Goal: Task Accomplishment & Management: Complete application form

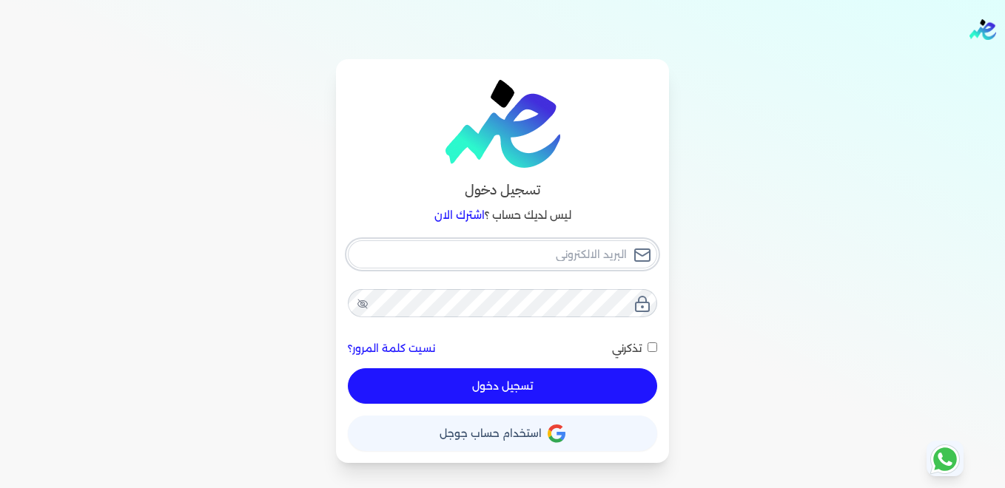
type input "[EMAIL_ADDRESS][DOMAIN_NAME]"
click at [649, 348] on input "تذكرني" at bounding box center [653, 348] width 10 height 10
checkbox input "true"
click at [506, 386] on button "تسجيل دخول" at bounding box center [502, 387] width 309 height 36
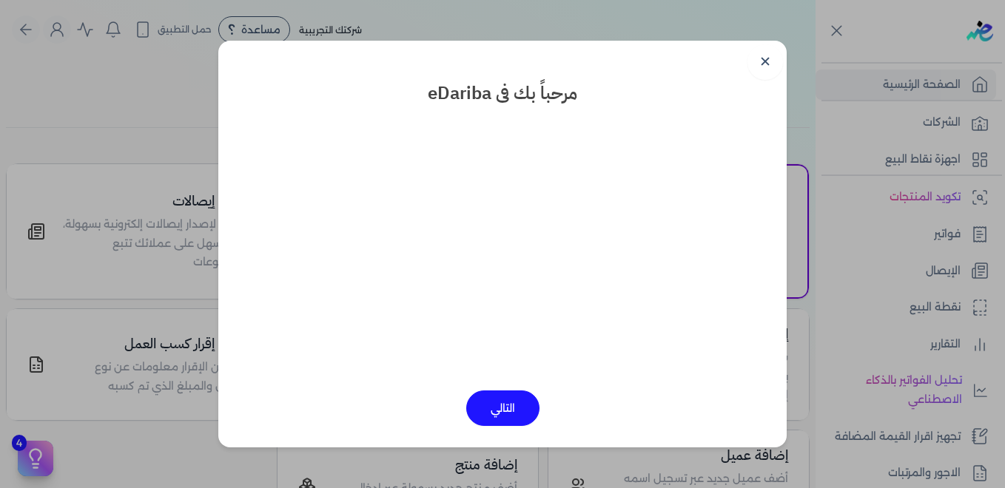
click at [508, 408] on button "التالي" at bounding box center [502, 409] width 73 height 36
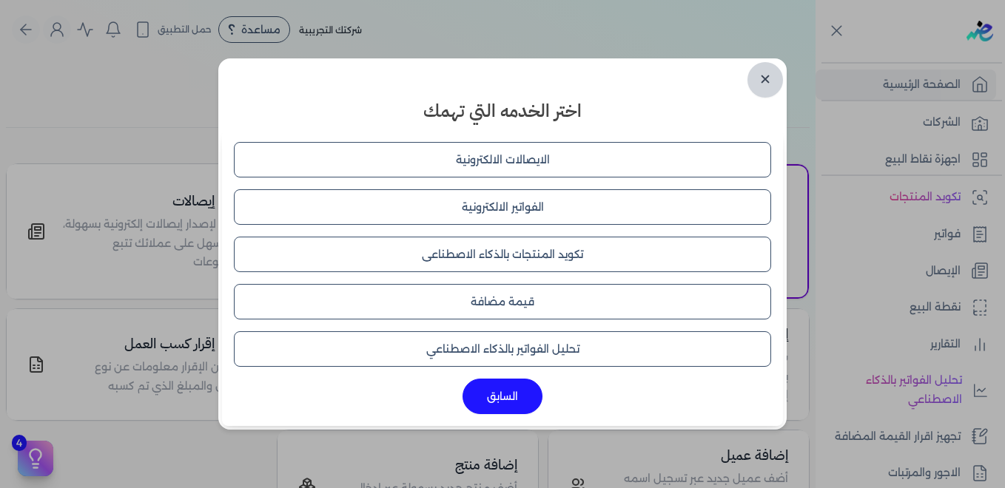
click at [764, 84] on link "✕" at bounding box center [765, 80] width 36 height 36
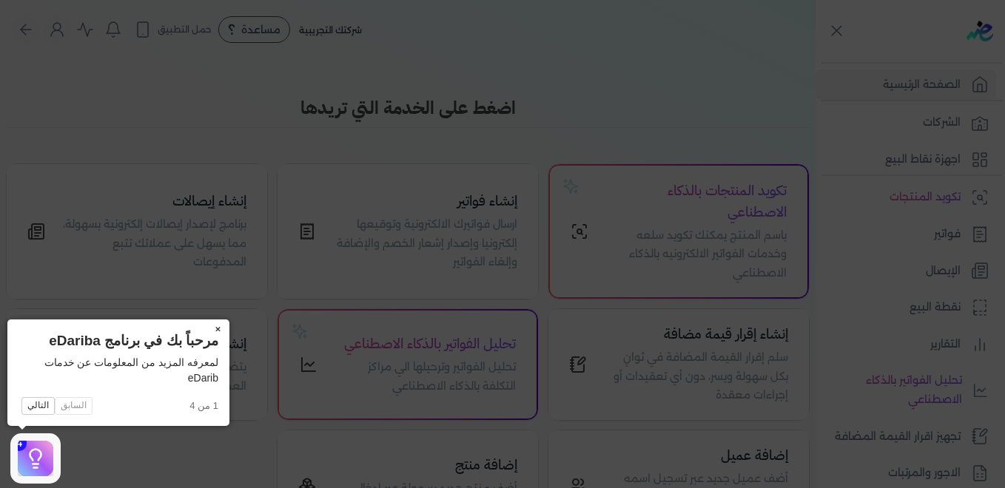
click at [215, 326] on button "×" at bounding box center [218, 330] width 24 height 21
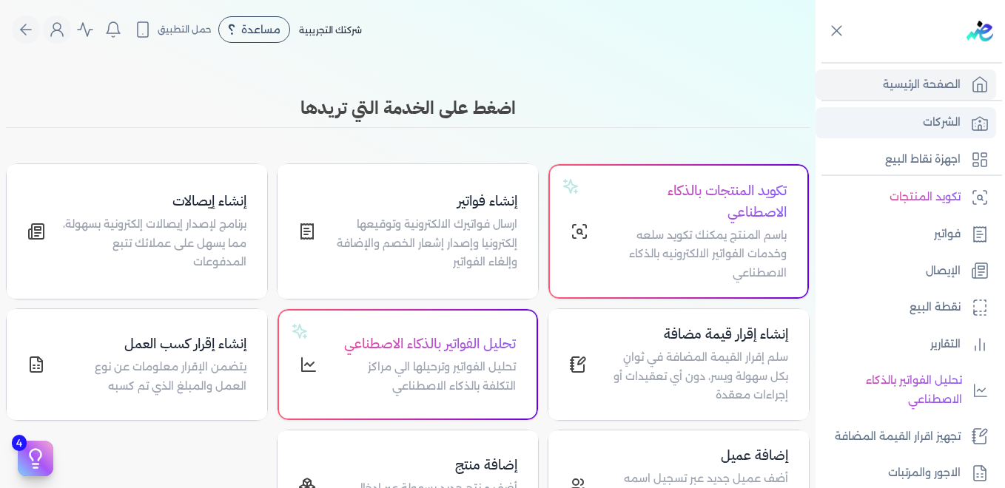
click at [918, 128] on link "الشركات" at bounding box center [906, 122] width 181 height 31
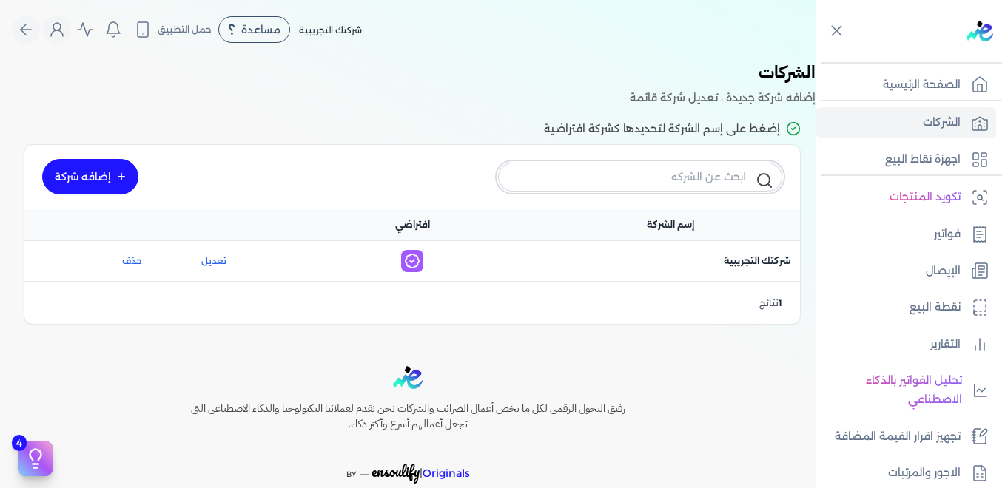
click at [745, 183] on input "text" at bounding box center [640, 177] width 284 height 28
type input "s"
type input "[DEMOGRAPHIC_DATA]"
click at [764, 182] on icon at bounding box center [765, 181] width 18 height 18
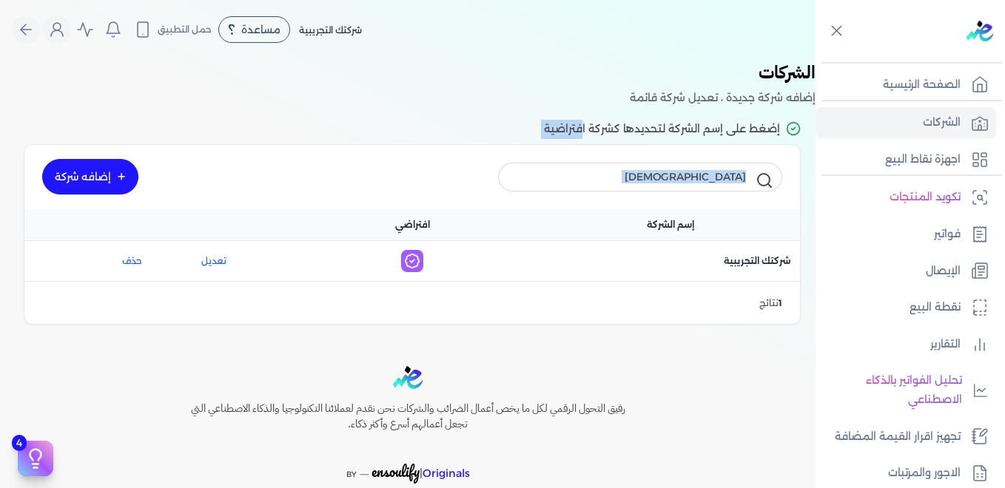
click at [764, 182] on icon at bounding box center [765, 181] width 18 height 18
click at [708, 172] on input "[DEMOGRAPHIC_DATA]" at bounding box center [640, 177] width 284 height 28
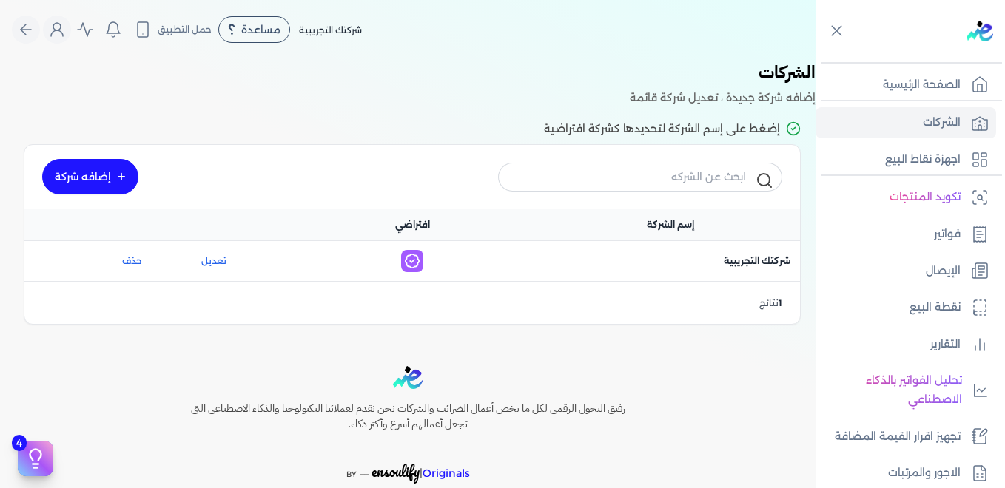
click at [114, 180] on link "إضافه شركة" at bounding box center [90, 177] width 96 height 36
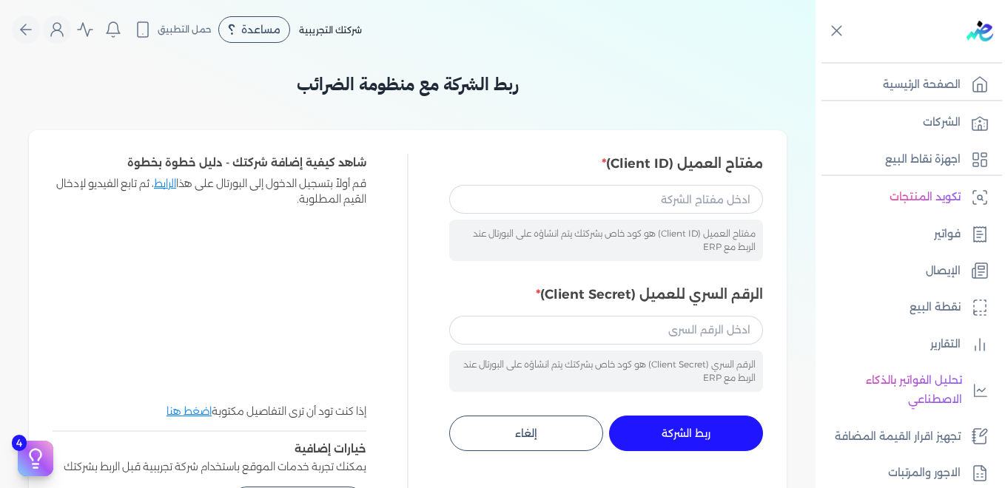
click at [164, 183] on link "الرابط" at bounding box center [165, 183] width 22 height 13
